Goal: Check status: Check status

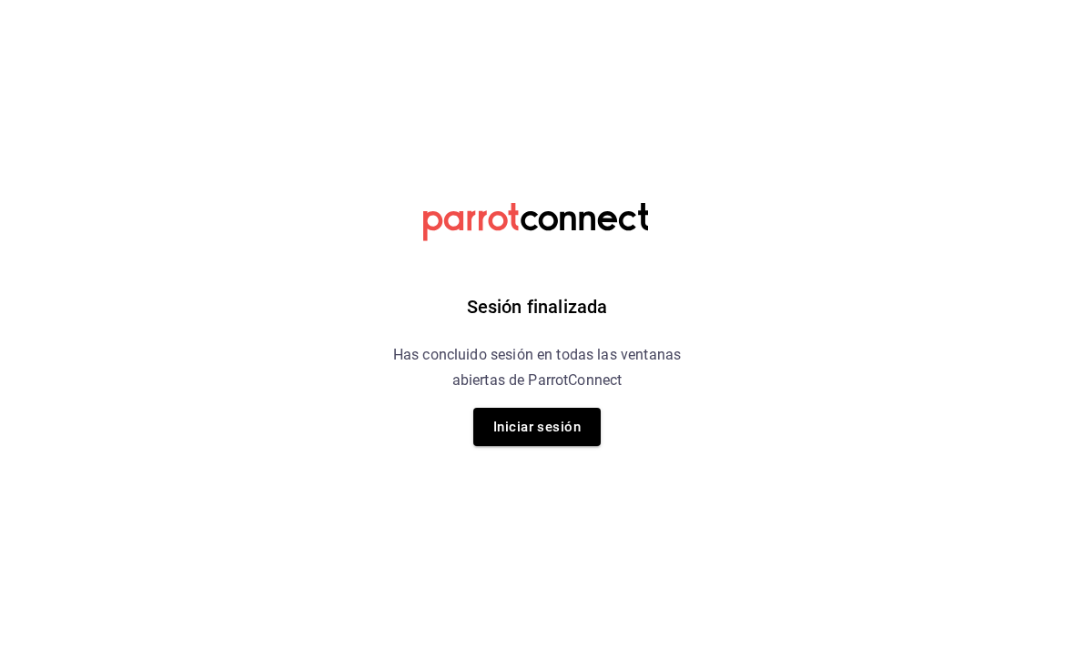
click at [588, 430] on button "Iniciar sesión" at bounding box center [536, 427] width 127 height 38
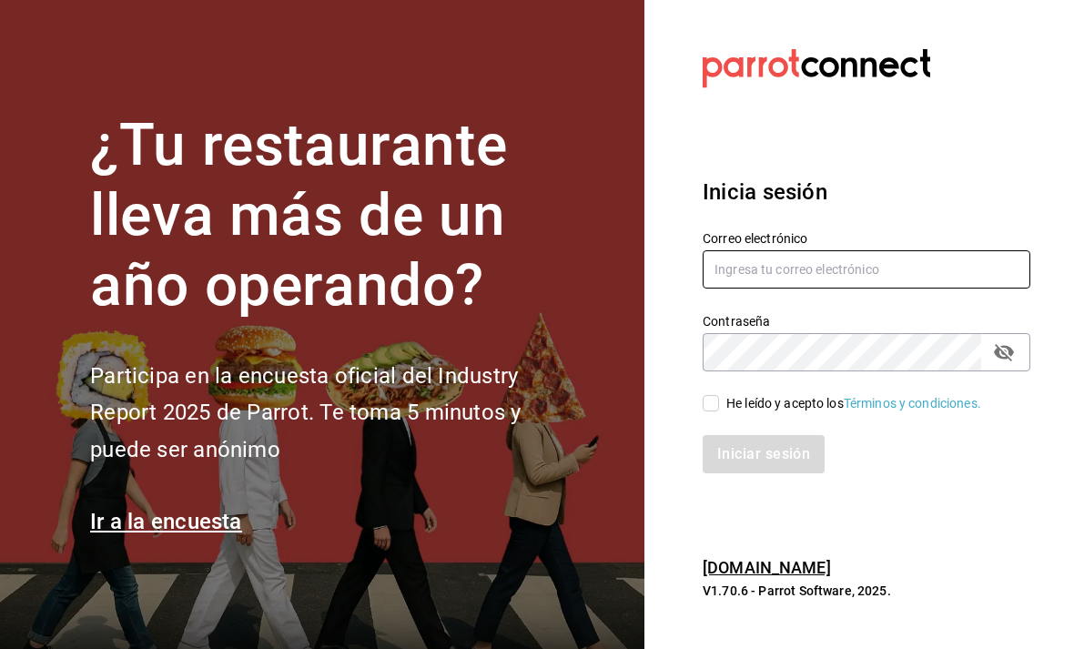
click at [797, 289] on input "text" at bounding box center [867, 269] width 328 height 38
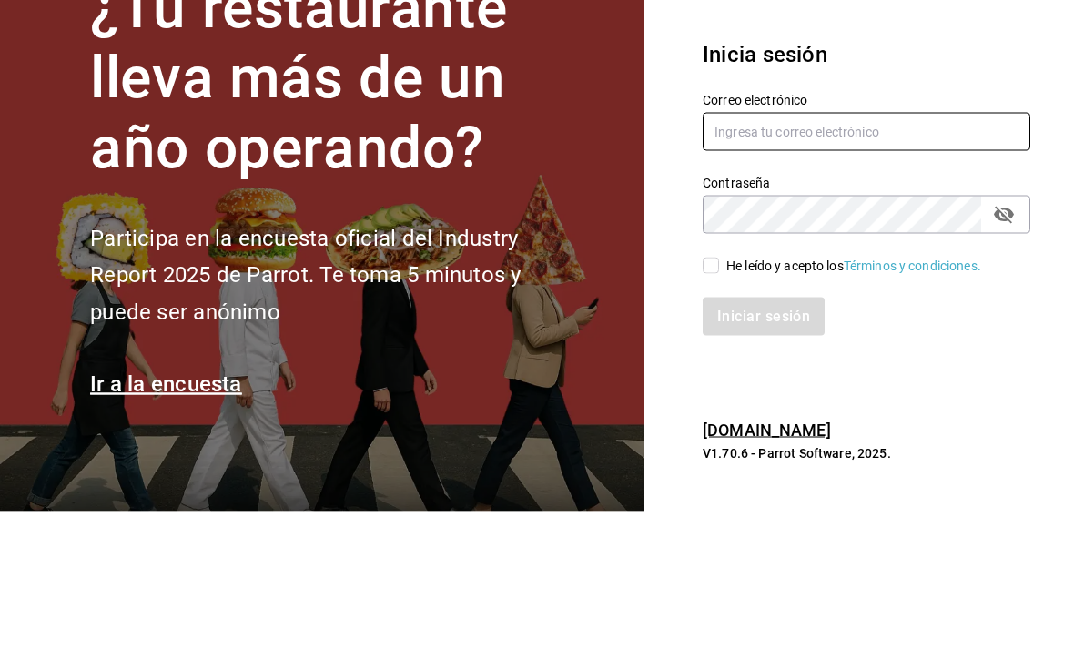
type input "animal.puebla@grupocosteno.com"
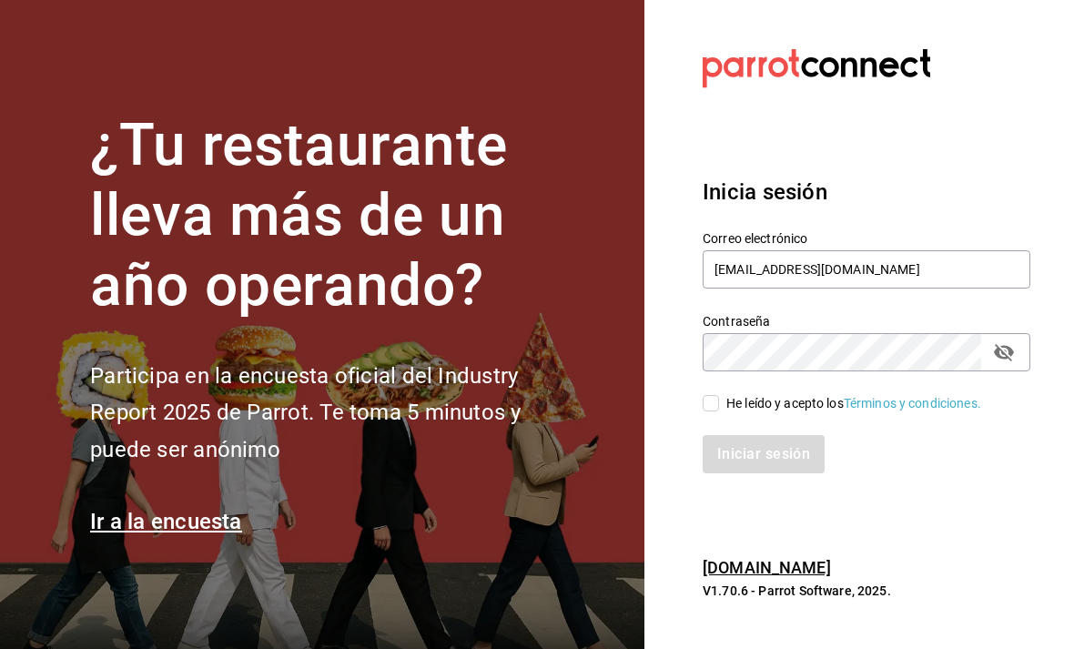
click at [726, 394] on span "He leído y acepto los Términos y condiciones." at bounding box center [850, 403] width 262 height 19
click at [719, 395] on input "He leído y acepto los Términos y condiciones." at bounding box center [711, 403] width 16 height 16
checkbox input "true"
click at [715, 435] on button "Iniciar sesión" at bounding box center [765, 454] width 124 height 38
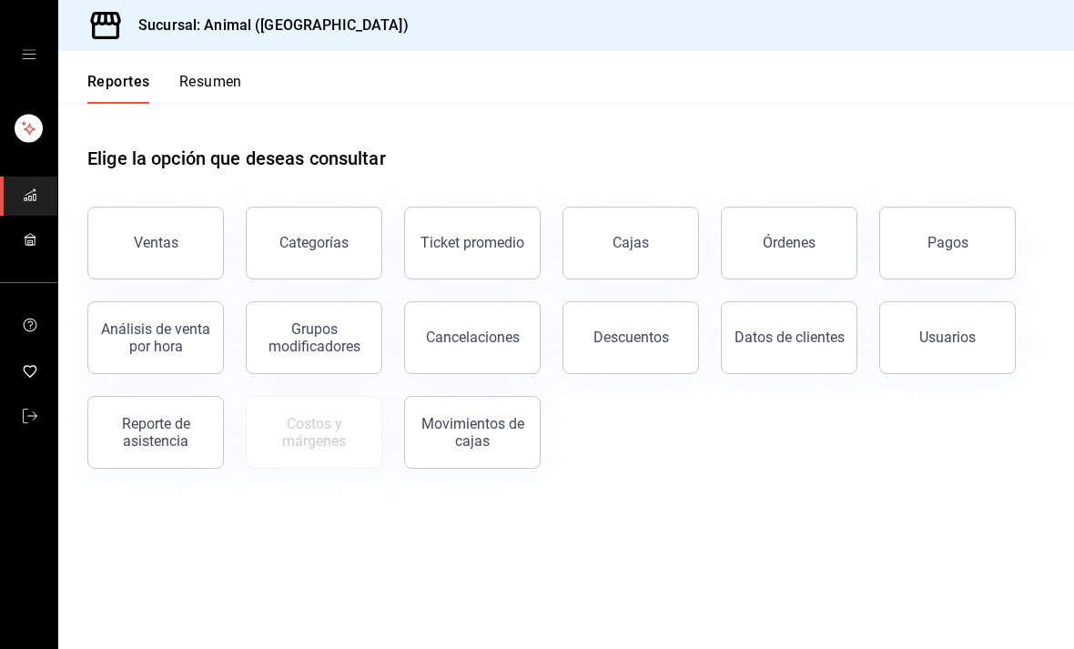
click at [797, 248] on div "Órdenes" at bounding box center [789, 242] width 53 height 17
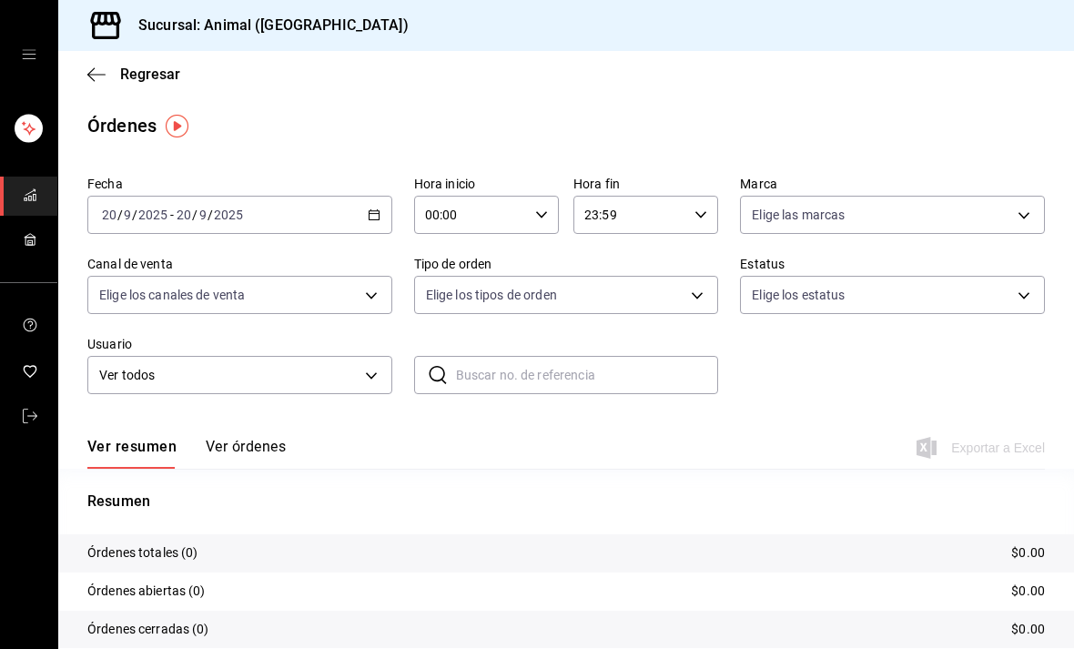
click at [384, 208] on div "[DATE] [DATE] - [DATE] [DATE]" at bounding box center [239, 215] width 305 height 38
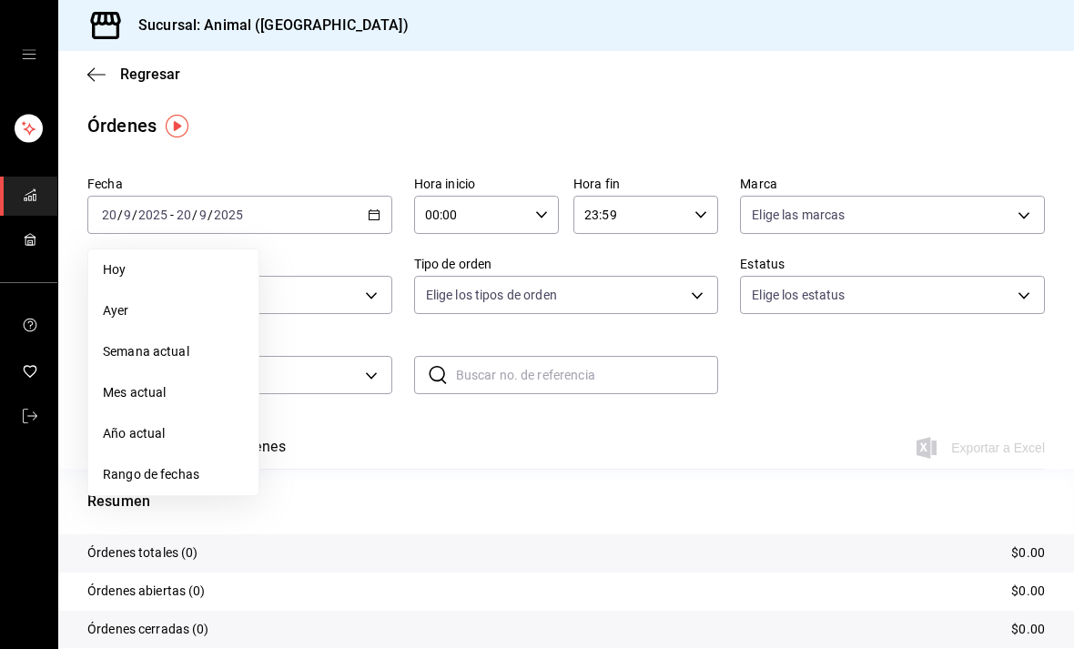
click at [154, 473] on span "Rango de fechas" at bounding box center [173, 474] width 141 height 19
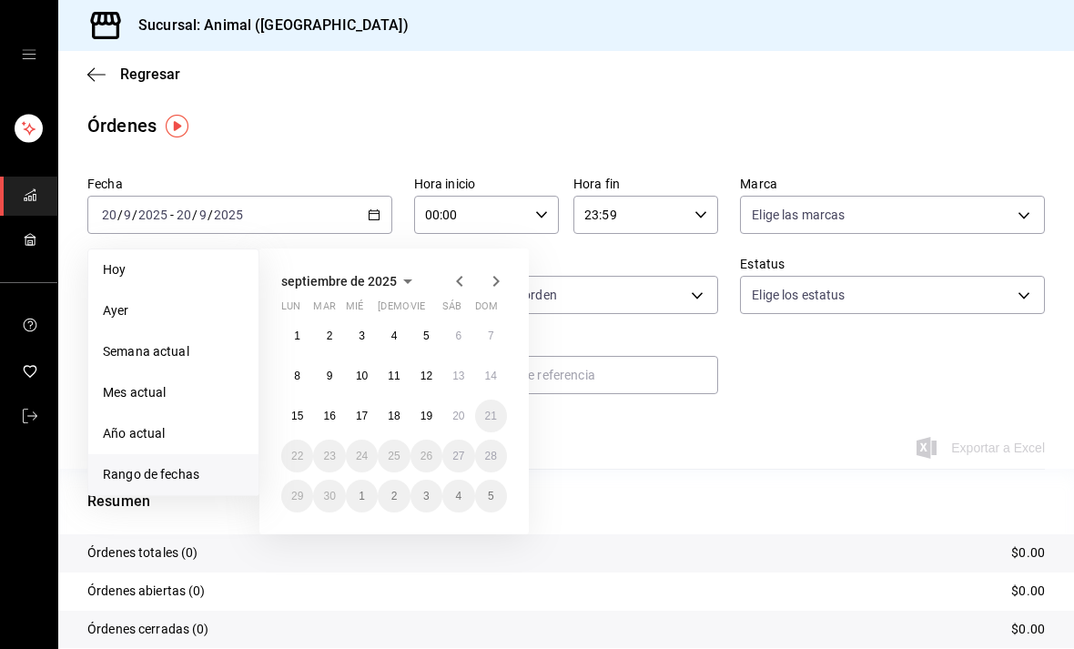
click at [429, 414] on abbr "19" at bounding box center [427, 416] width 12 height 13
click at [428, 413] on abbr "19" at bounding box center [427, 416] width 12 height 13
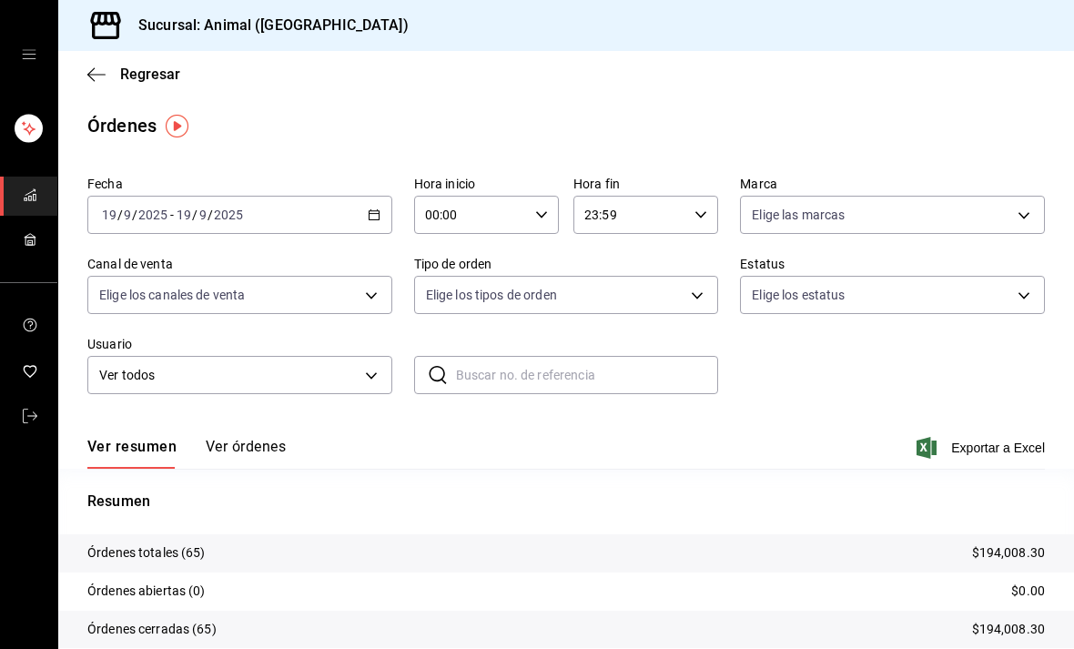
click at [228, 444] on button "Ver órdenes" at bounding box center [246, 453] width 80 height 31
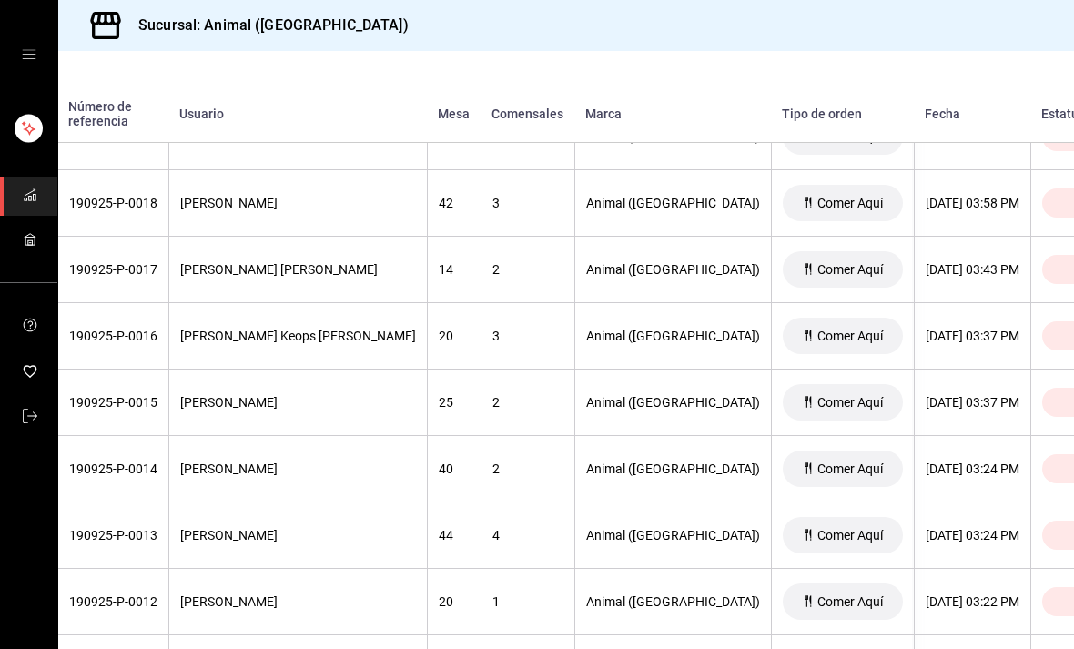
scroll to position [3517, 159]
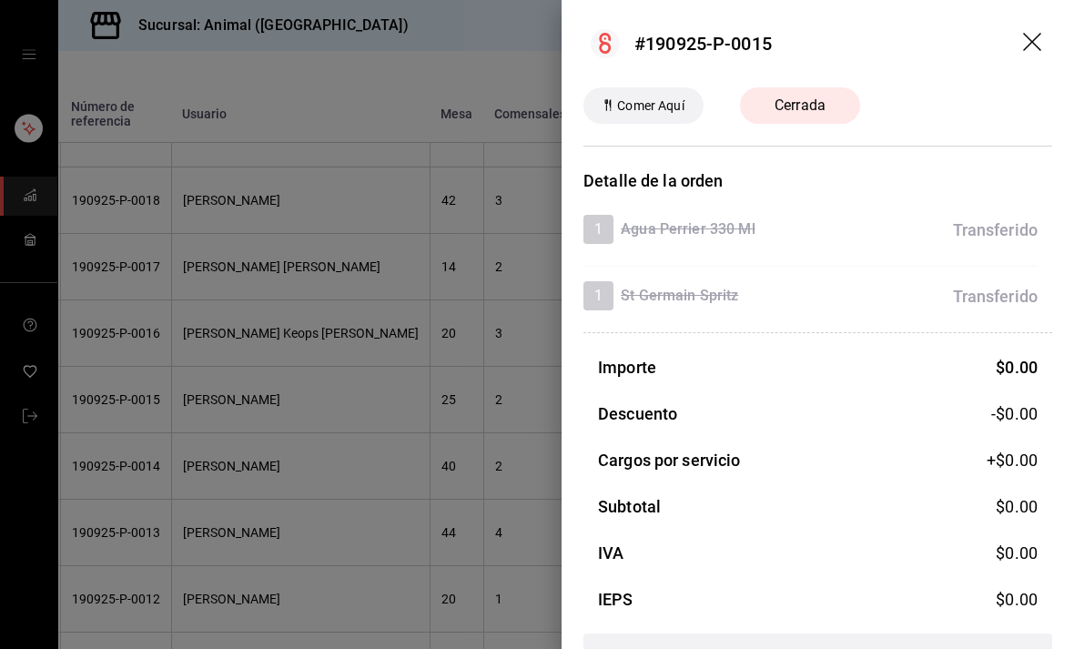
scroll to position [0, 0]
click at [1025, 37] on icon "drag" at bounding box center [1034, 44] width 22 height 22
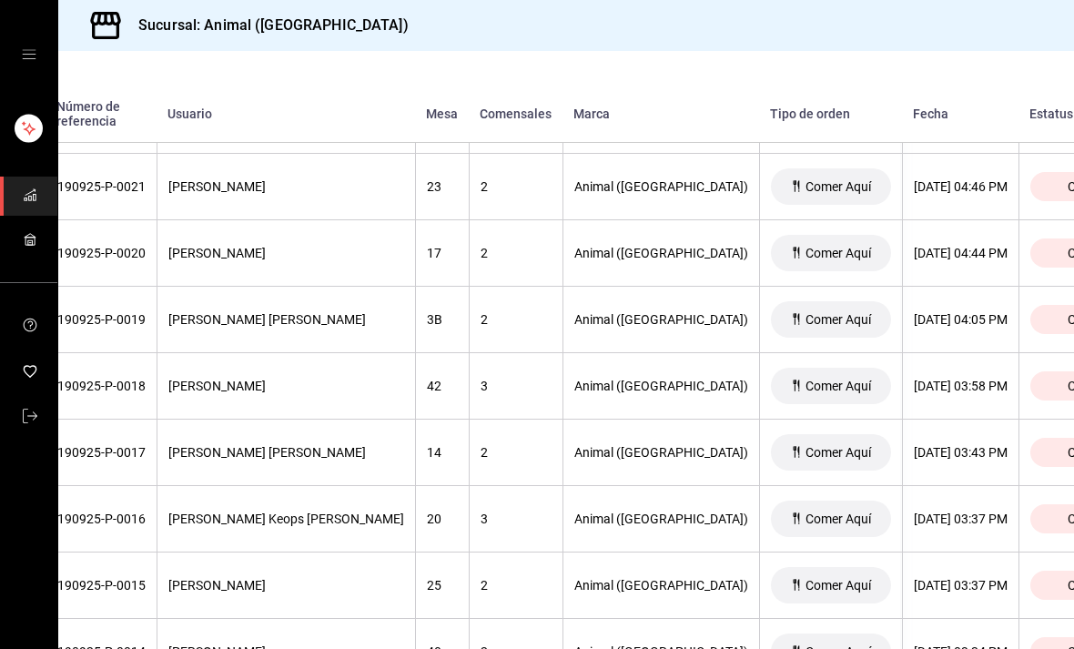
scroll to position [3330, 173]
click at [1031, 312] on div "Cerrada" at bounding box center [1091, 320] width 120 height 29
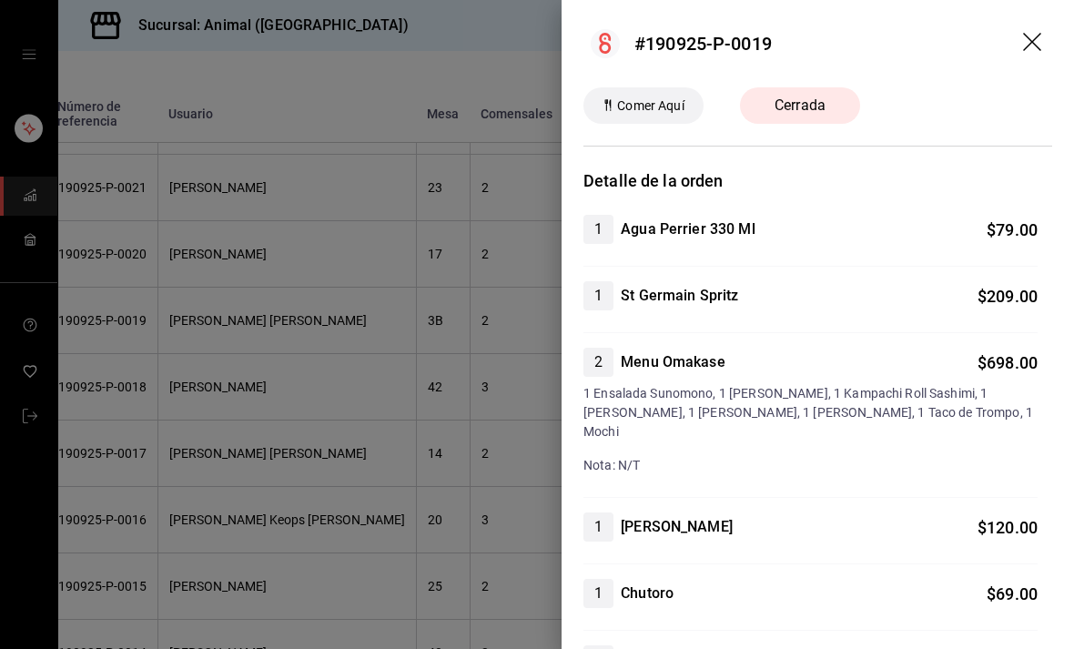
scroll to position [0, 0]
click at [1042, 29] on header "#190925-P-0019" at bounding box center [818, 43] width 513 height 87
click at [1042, 37] on icon "drag" at bounding box center [1034, 44] width 22 height 22
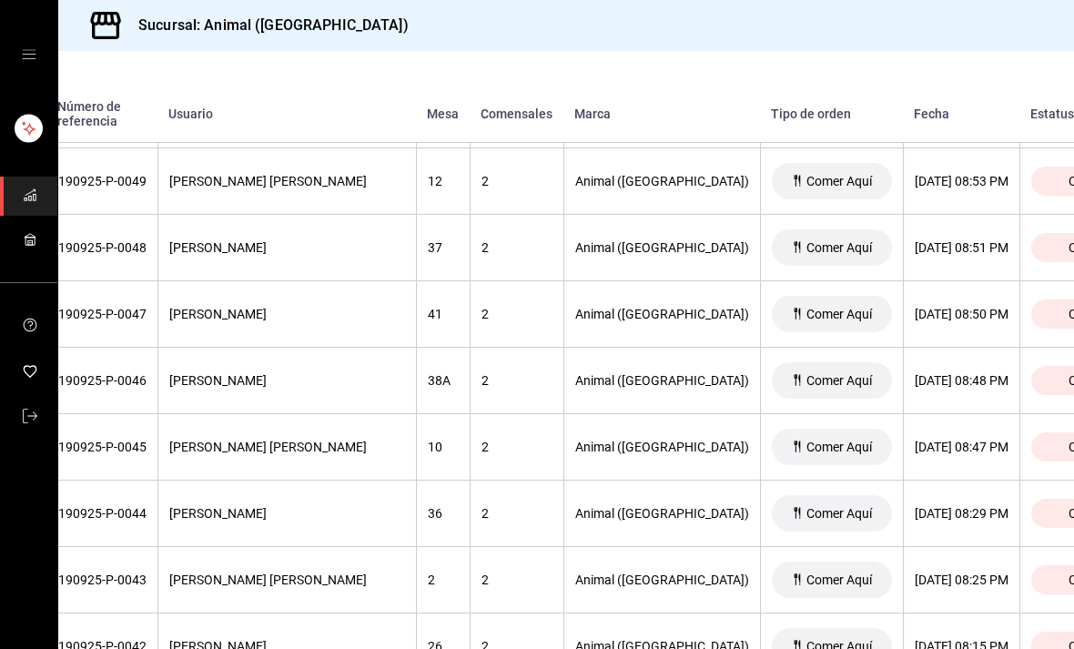
scroll to position [1474, 173]
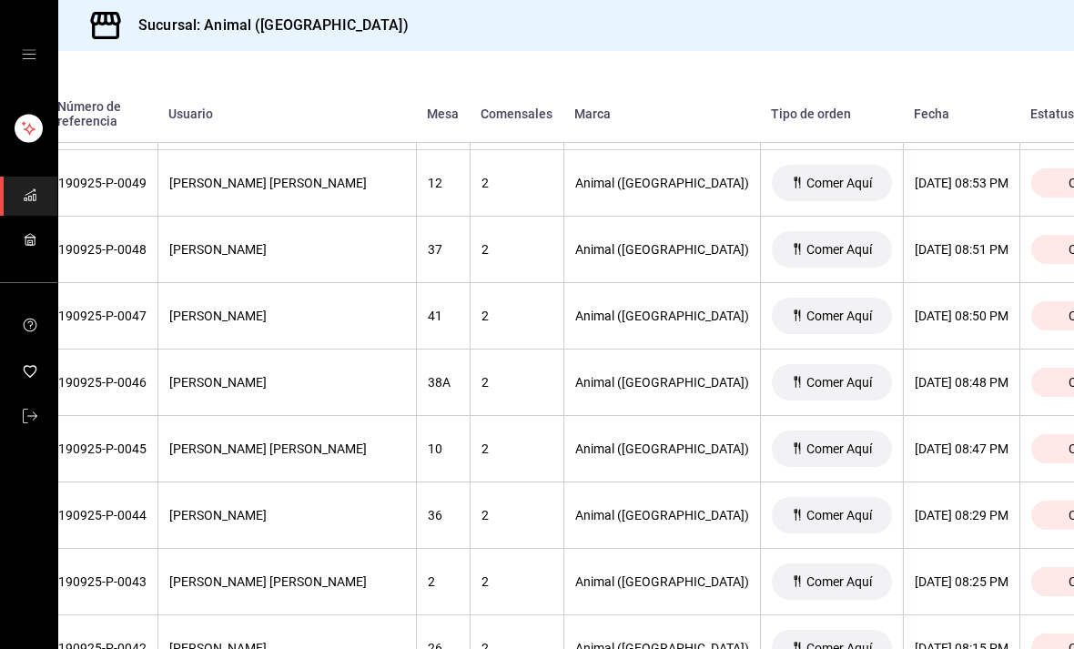
click at [1061, 317] on span "Cerrada" at bounding box center [1091, 316] width 60 height 15
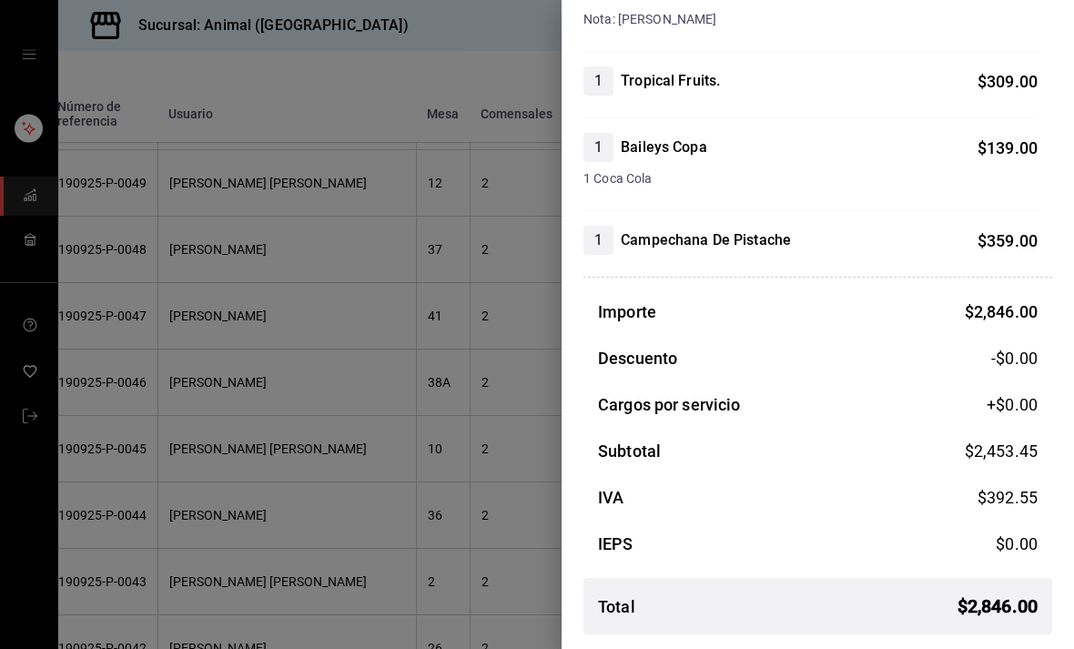
scroll to position [740, 0]
